Goal: Check status: Check status

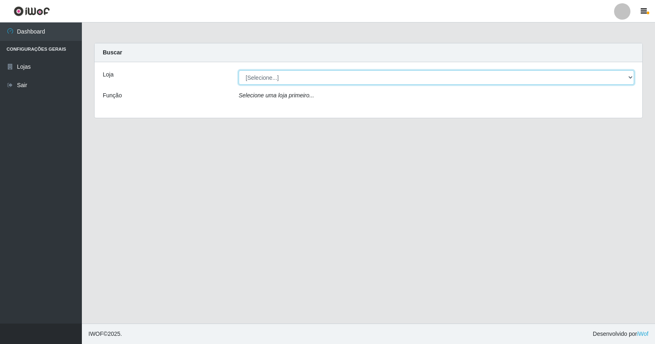
click at [283, 78] on select "[Selecione...] Rede Potiguar 4 - Extremoz" at bounding box center [436, 77] width 395 height 14
select select "78"
click at [239, 70] on select "[Selecione...] Rede Potiguar 4 - Extremoz" at bounding box center [436, 77] width 395 height 14
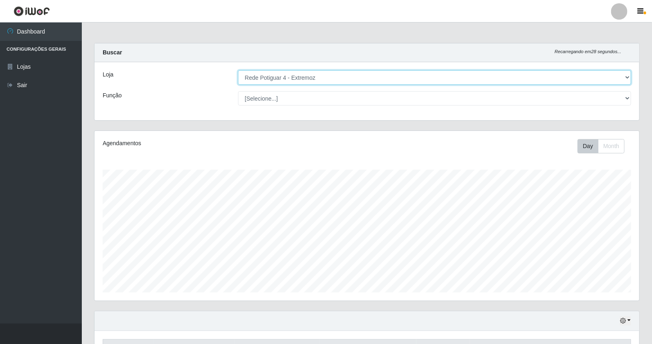
scroll to position [90, 0]
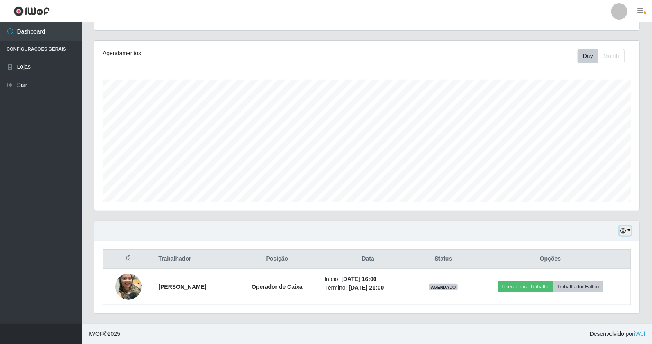
click at [631, 229] on button "button" at bounding box center [625, 230] width 11 height 9
click at [588, 182] on button "3 dias" at bounding box center [598, 182] width 65 height 17
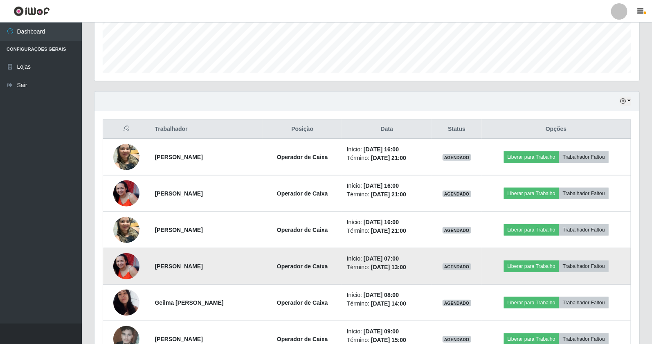
scroll to position [218, 0]
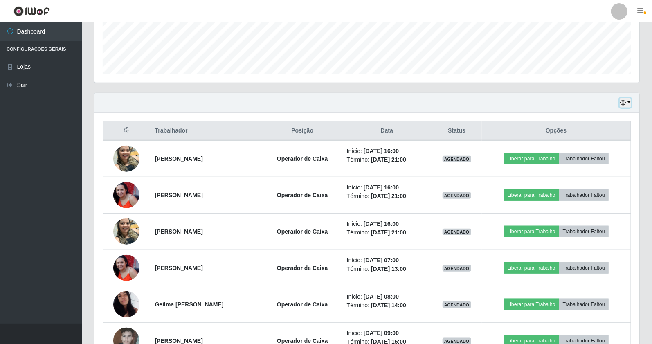
click at [626, 101] on icon "button" at bounding box center [623, 103] width 6 height 6
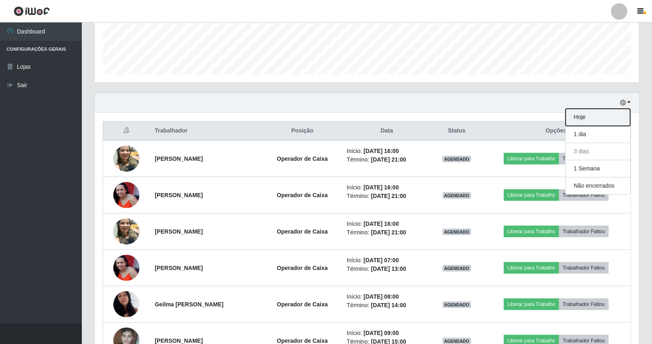
click at [619, 109] on button "Hoje" at bounding box center [598, 117] width 65 height 17
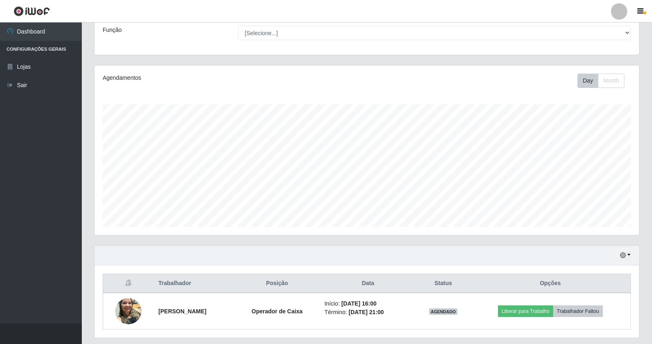
scroll to position [90, 0]
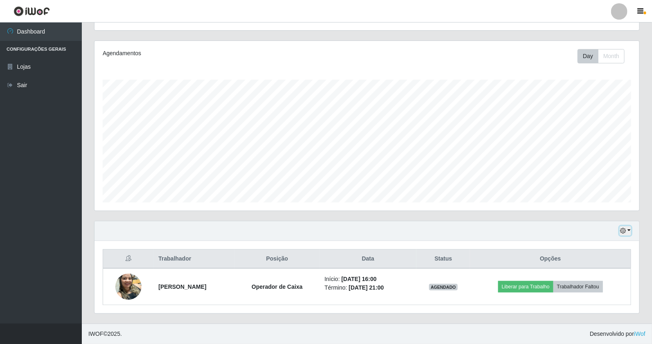
click at [621, 230] on icon "button" at bounding box center [623, 231] width 6 height 6
click at [599, 201] on button "1 Semana" at bounding box center [598, 200] width 65 height 17
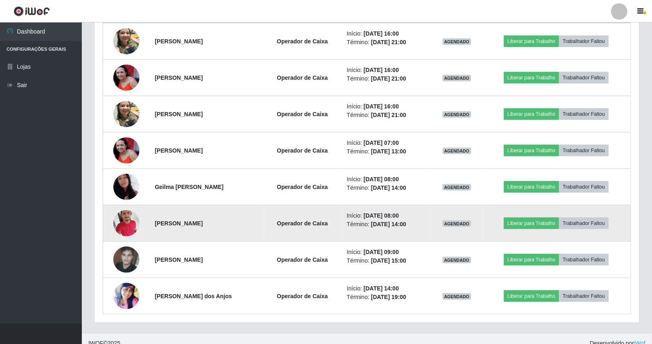
scroll to position [345, 0]
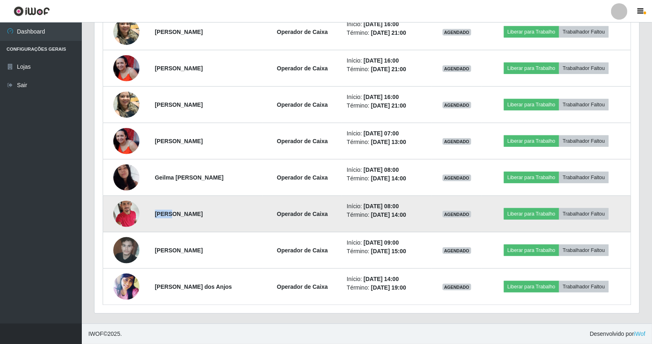
drag, startPoint x: 172, startPoint y: 215, endPoint x: 156, endPoint y: 216, distance: 16.4
click at [156, 216] on strong "[PERSON_NAME]" at bounding box center [179, 214] width 48 height 7
copy strong "Dyego"
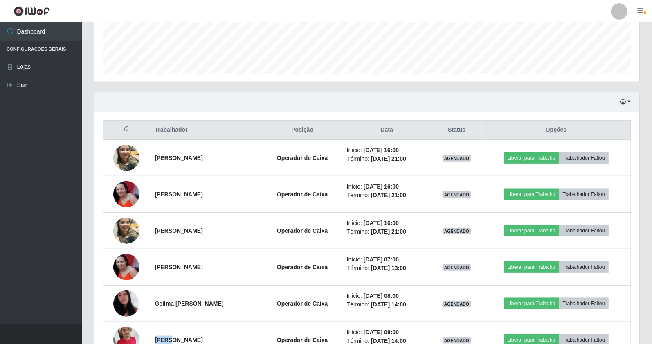
scroll to position [209, 0]
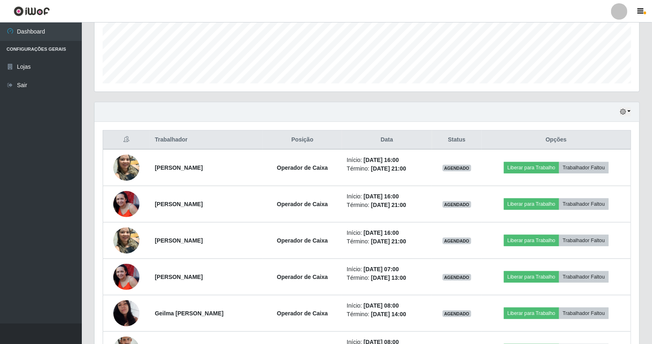
click at [92, 240] on div "Hoje 1 dia 3 dias 1 Semana Não encerrados Trabalhador Posição Data Status Opçõe…" at bounding box center [367, 281] width 558 height 358
click at [631, 113] on button "button" at bounding box center [625, 111] width 11 height 9
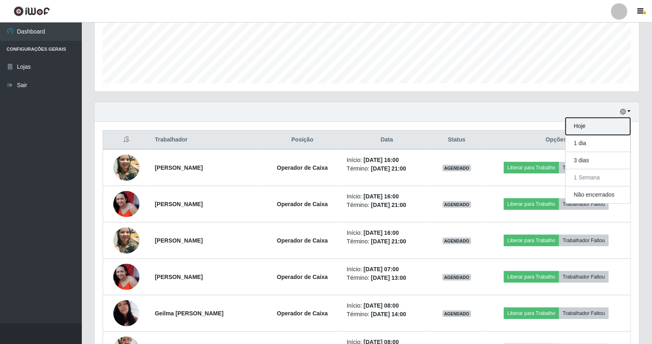
click at [620, 123] on button "Hoje" at bounding box center [598, 126] width 65 height 17
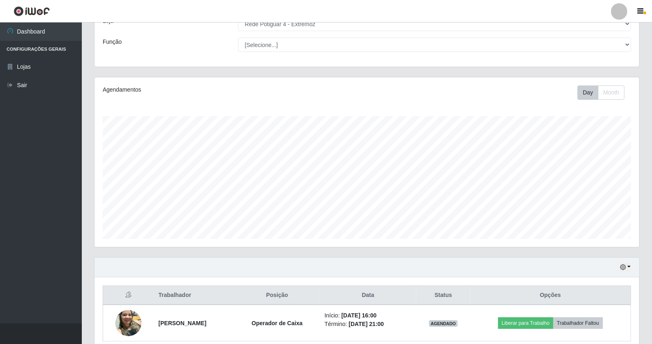
scroll to position [90, 0]
